Goal: Task Accomplishment & Management: Complete application form

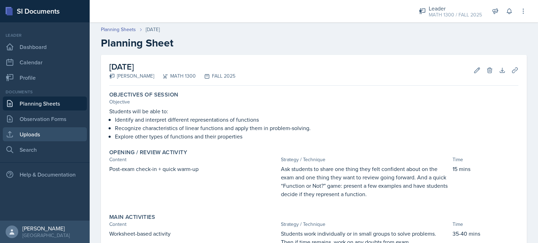
click at [24, 136] on link "Uploads" at bounding box center [45, 135] width 84 height 14
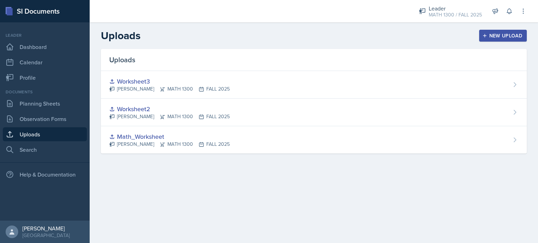
click at [494, 36] on div "New Upload" at bounding box center [503, 36] width 39 height 6
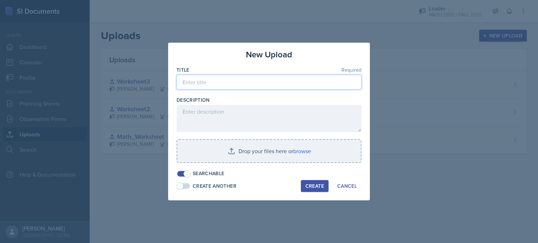
click at [213, 82] on input at bounding box center [269, 82] width 185 height 15
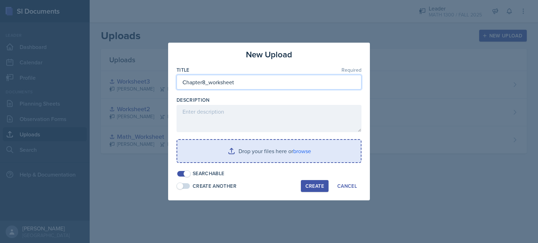
type input "Chapter8_worksheet"
click at [230, 146] on input "file" at bounding box center [269, 151] width 184 height 22
click at [248, 151] on input "file" at bounding box center [269, 151] width 184 height 22
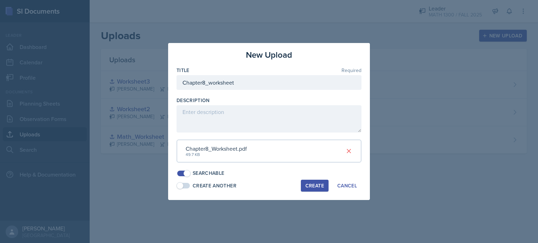
click at [308, 186] on div "Create" at bounding box center [314, 186] width 19 height 6
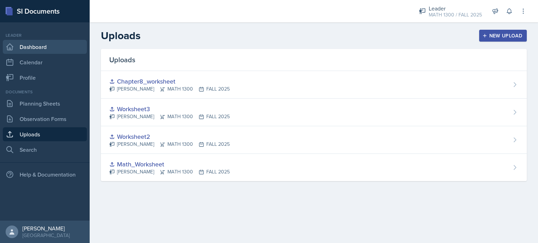
click at [26, 50] on link "Dashboard" at bounding box center [45, 47] width 84 height 14
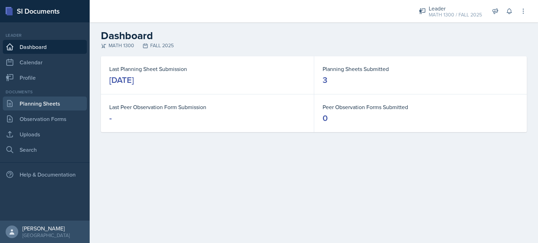
click at [63, 99] on link "Planning Sheets" at bounding box center [45, 104] width 84 height 14
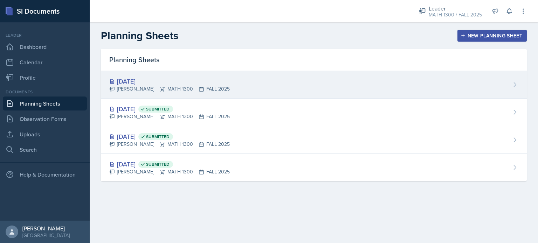
click at [366, 77] on div "[DATE] [PERSON_NAME] MATH 1300 FALL 2025" at bounding box center [314, 85] width 426 height 28
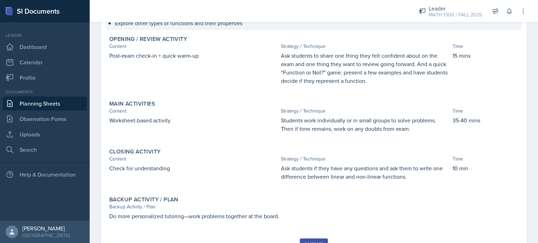
scroll to position [146, 0]
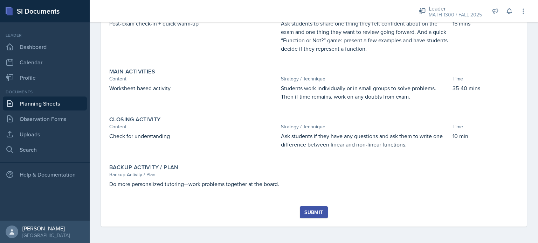
click at [316, 210] on div "Submit" at bounding box center [313, 213] width 19 height 6
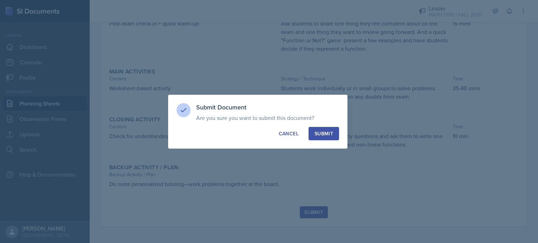
click at [317, 136] on div "Submit" at bounding box center [324, 133] width 19 height 7
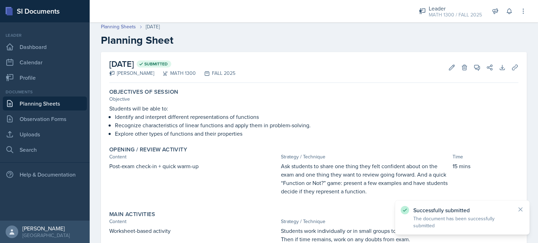
scroll to position [0, 0]
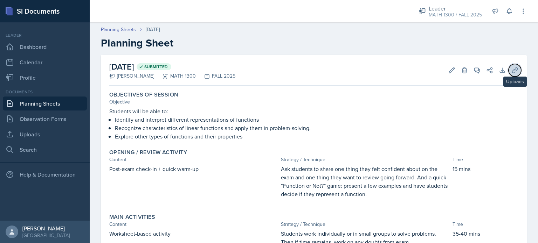
click at [511, 69] on icon at bounding box center [514, 70] width 7 height 7
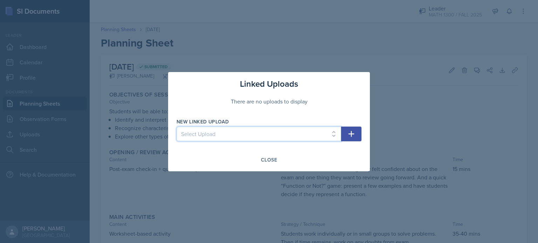
click at [262, 129] on select "Select Upload Math_Worksheet Worksheet2 Worksheet3 Chapter8_worksheet" at bounding box center [259, 134] width 165 height 15
select select "f34a7aec-8274-4939-b4e6-d615c06140be"
click at [177, 127] on select "Select Upload Math_Worksheet Worksheet2 Worksheet3 Chapter8_worksheet" at bounding box center [259, 134] width 165 height 15
click at [350, 130] on icon "button" at bounding box center [351, 134] width 8 height 8
select select
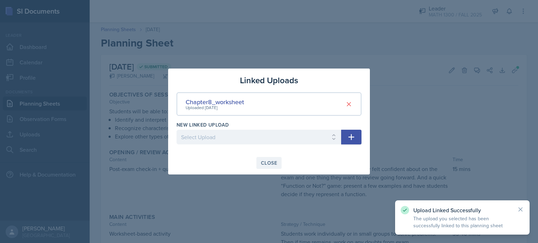
click at [266, 163] on div "Close" at bounding box center [269, 163] width 16 height 6
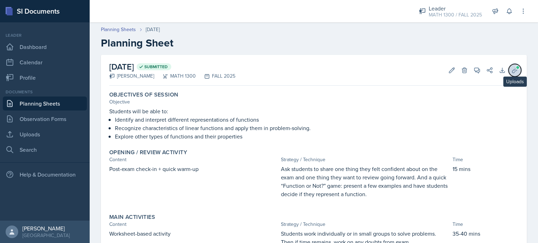
click at [513, 73] on icon at bounding box center [514, 70] width 7 height 7
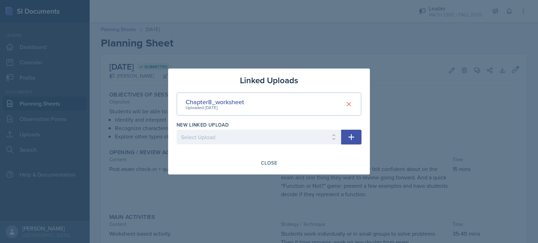
click at [263, 170] on div "Linked Uploads Chapter8_worksheet Uploaded [DATE] New Linked Upload Select Uplo…" at bounding box center [269, 122] width 202 height 106
click at [270, 163] on div "Close" at bounding box center [269, 163] width 16 height 6
